Goal: Information Seeking & Learning: Check status

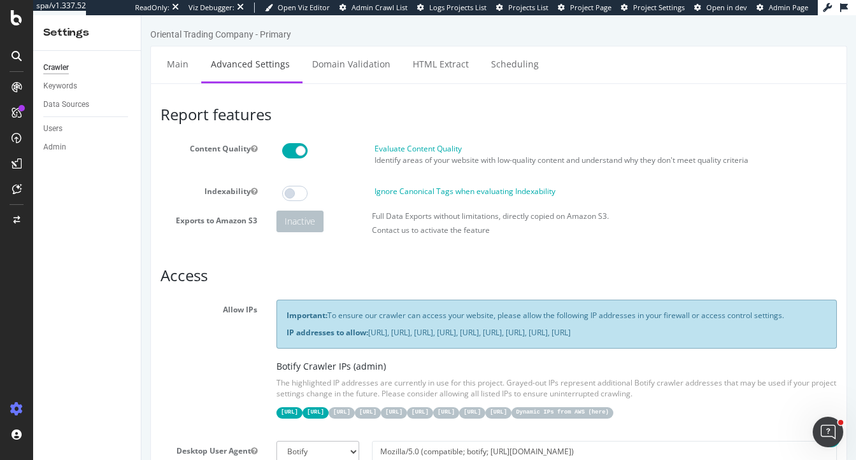
scroll to position [607, 0]
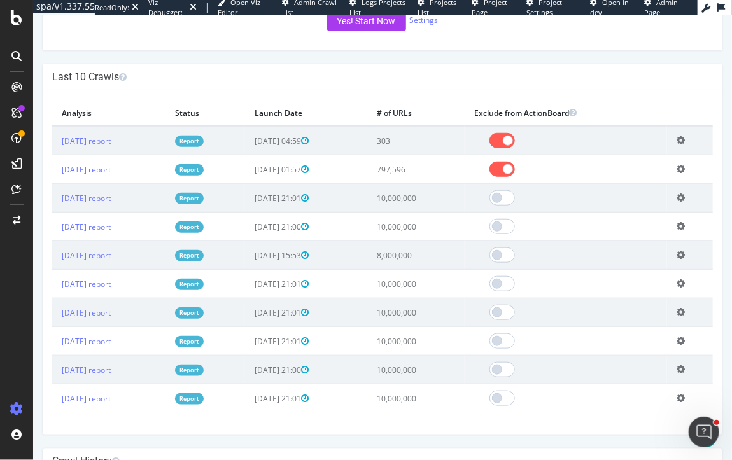
scroll to position [316, 0]
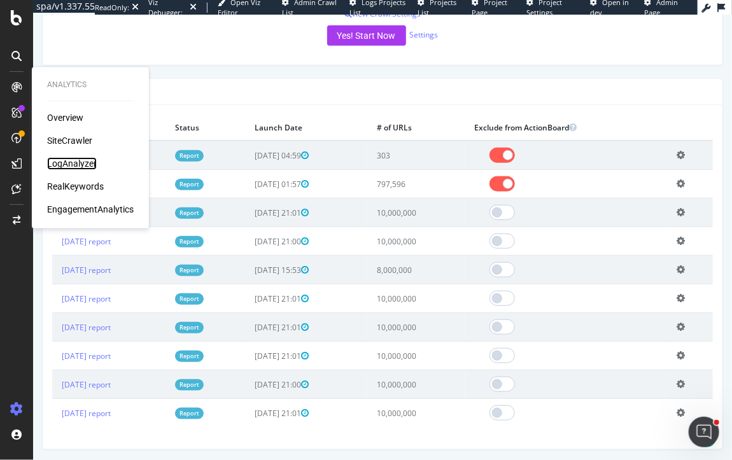
click at [78, 166] on div "LogAnalyzer" at bounding box center [72, 163] width 50 height 13
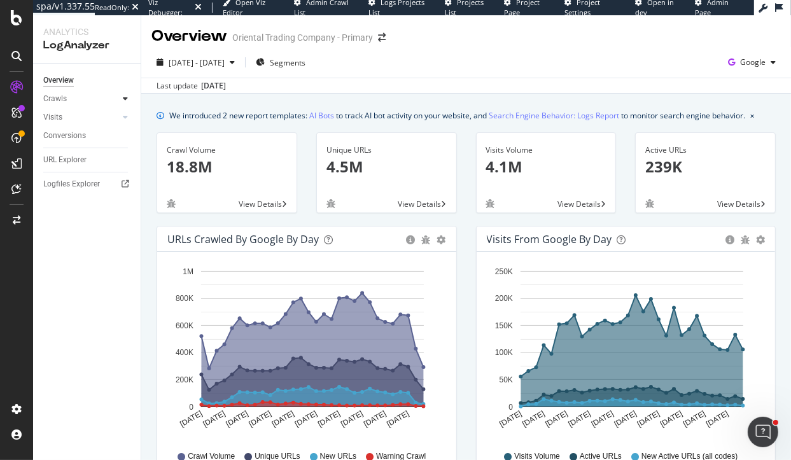
click at [122, 100] on div at bounding box center [125, 98] width 13 height 13
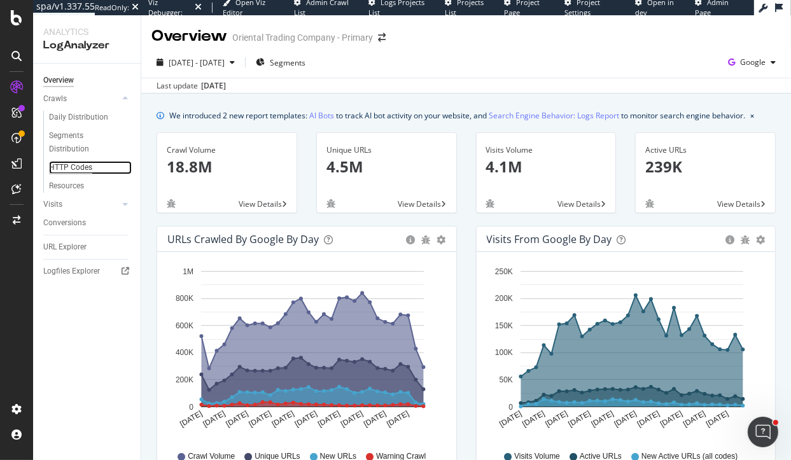
click at [78, 168] on div "HTTP Codes" at bounding box center [70, 167] width 43 height 13
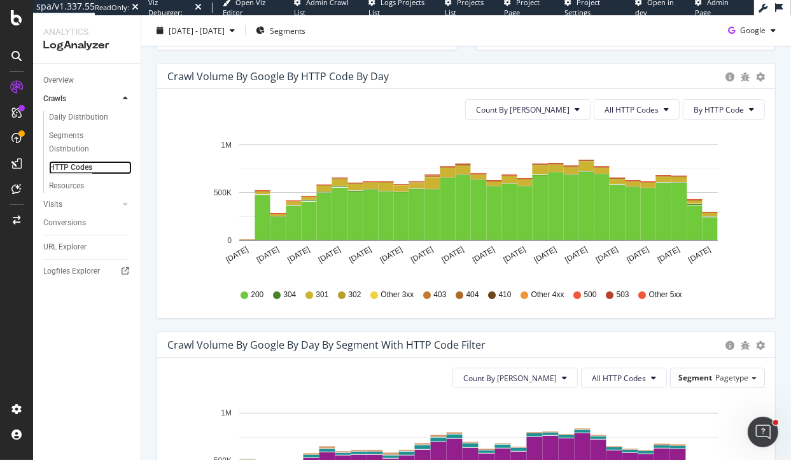
scroll to position [395, 0]
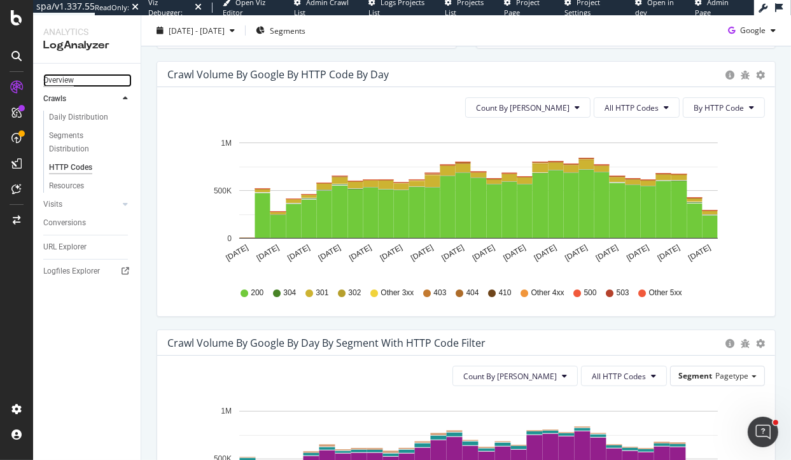
click at [64, 83] on div "Overview" at bounding box center [58, 80] width 31 height 13
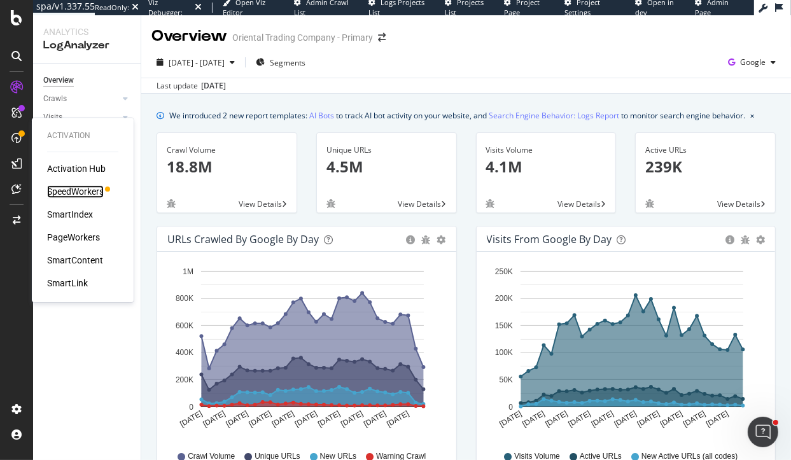
click at [80, 190] on div "SpeedWorkers" at bounding box center [75, 191] width 57 height 13
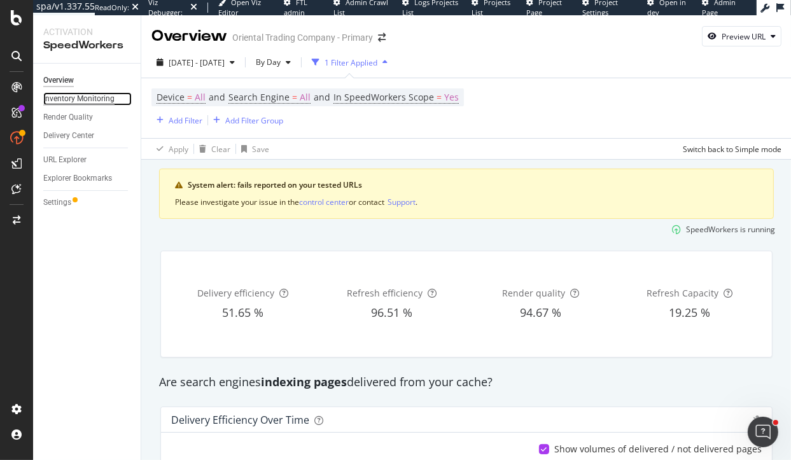
click at [86, 103] on div "Inventory Monitoring" at bounding box center [78, 98] width 71 height 13
